Goal: Find specific page/section: Locate a particular part of the current website

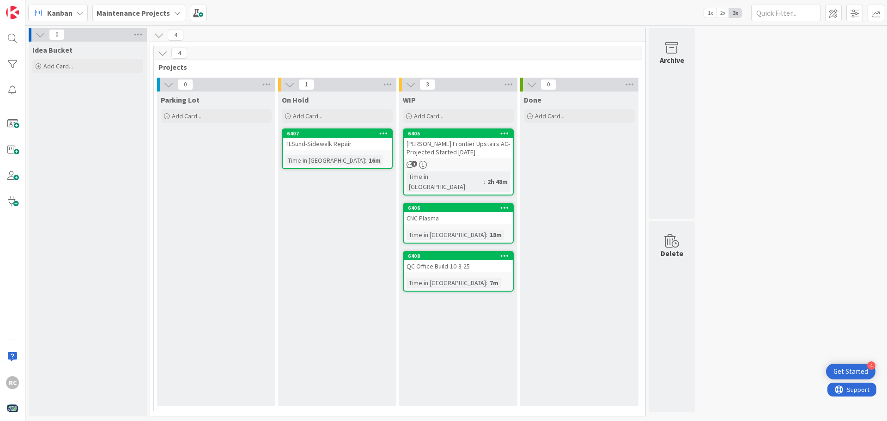
click at [422, 145] on div "[PERSON_NAME] Frontier Upstairs AC-Projected Started [DATE]" at bounding box center [458, 148] width 109 height 20
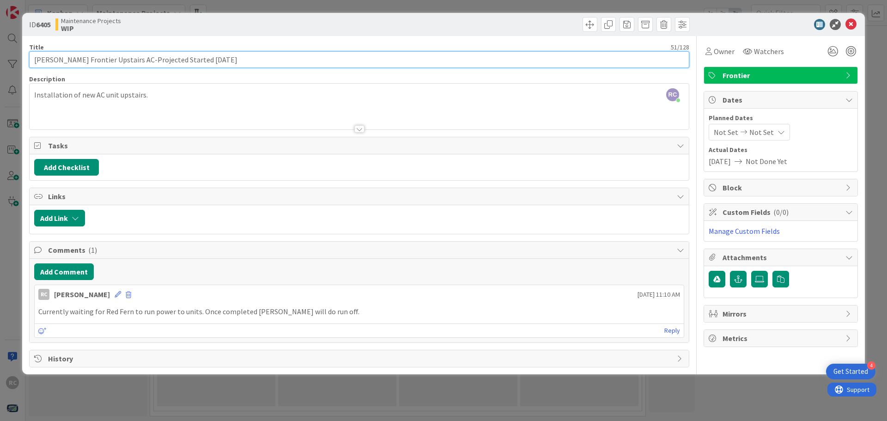
drag, startPoint x: 48, startPoint y: 59, endPoint x: 31, endPoint y: 58, distance: 16.2
click at [31, 58] on input "[PERSON_NAME] Frontier Upstairs AC-Projected Started [DATE]" at bounding box center [359, 59] width 660 height 17
type input "Frontier Upstairs AC-Projected Started [DATE]"
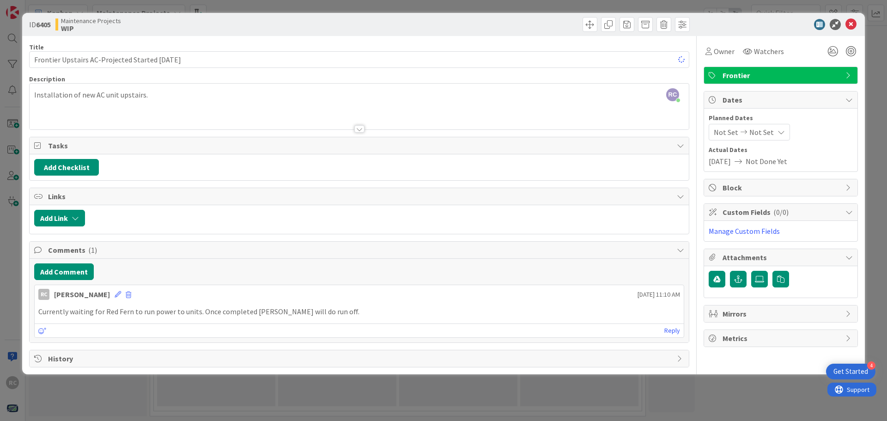
click at [690, 385] on div "ID 6405 Maintenance Projects WIP Title 47 / 128 Frontier Upstairs AC-Projected …" at bounding box center [443, 210] width 887 height 421
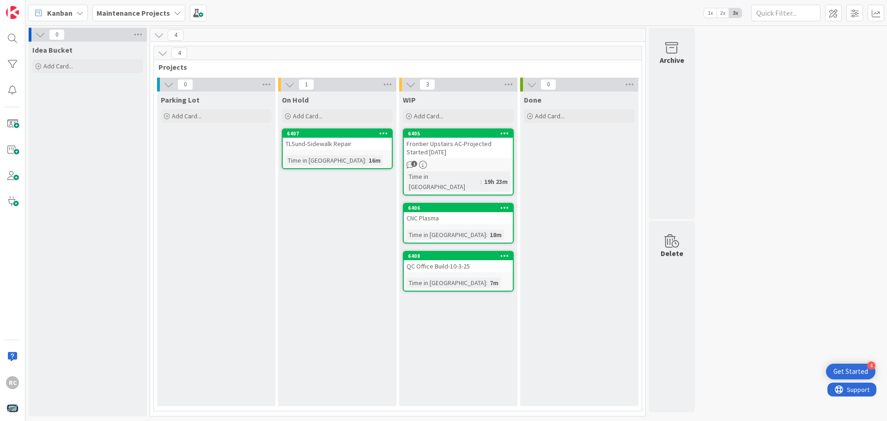
click at [306, 143] on div "TLSund-Sidewalk Repair" at bounding box center [337, 144] width 109 height 12
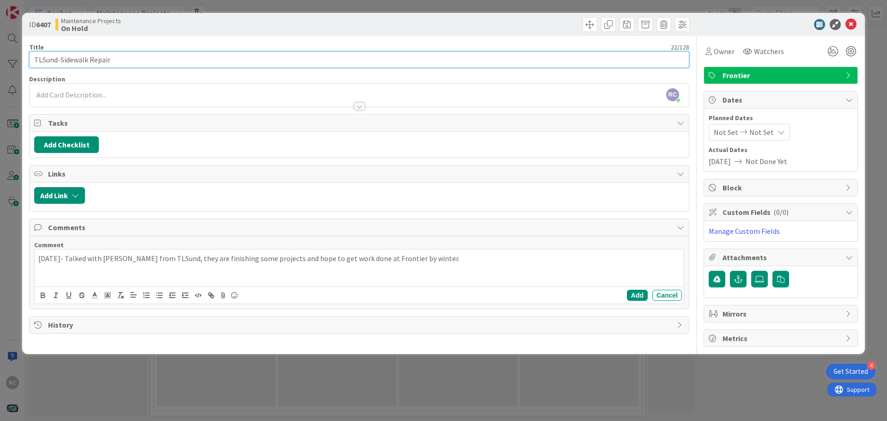
drag, startPoint x: 59, startPoint y: 60, endPoint x: 35, endPoint y: 56, distance: 24.8
click at [35, 56] on input "TLSund-Sidewalk Repair" at bounding box center [359, 59] width 660 height 17
type input "Sidewalk Repair"
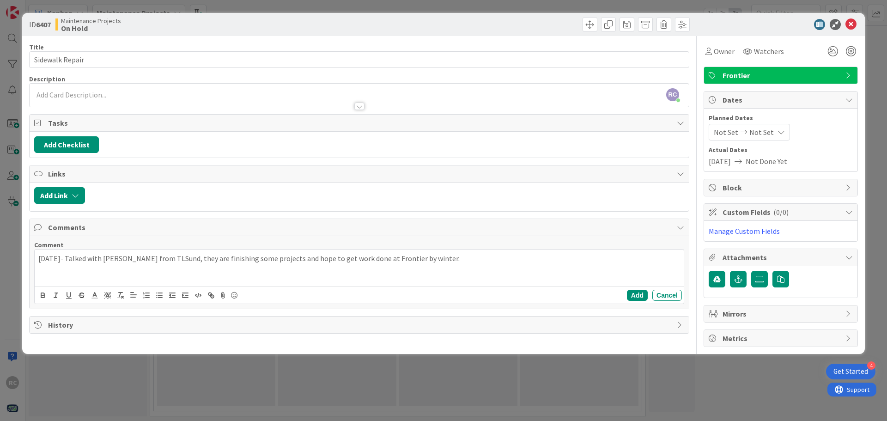
click at [420, 377] on div "ID 6407 Maintenance Projects On Hold Title 15 / 128 Sidewalk Repair Description…" at bounding box center [443, 210] width 887 height 421
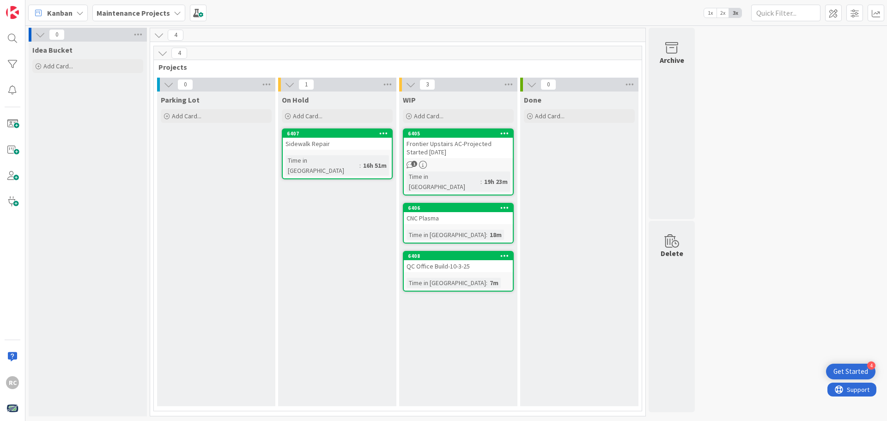
click at [308, 220] on div "On Hold Add Card... 6407 Sidewalk Repair Time in [GEOGRAPHIC_DATA] : 16h 51m" at bounding box center [337, 248] width 118 height 314
